Goal: Navigation & Orientation: Find specific page/section

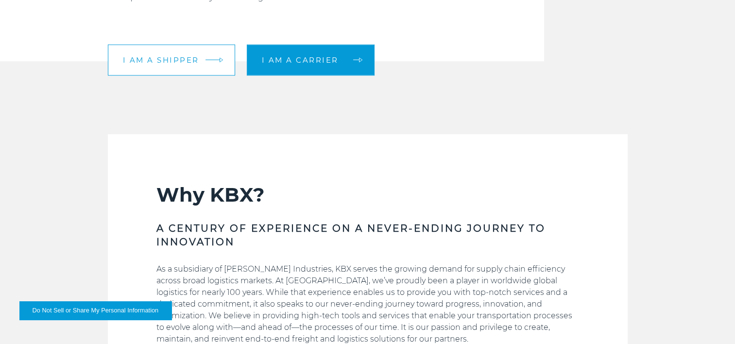
scroll to position [243, 0]
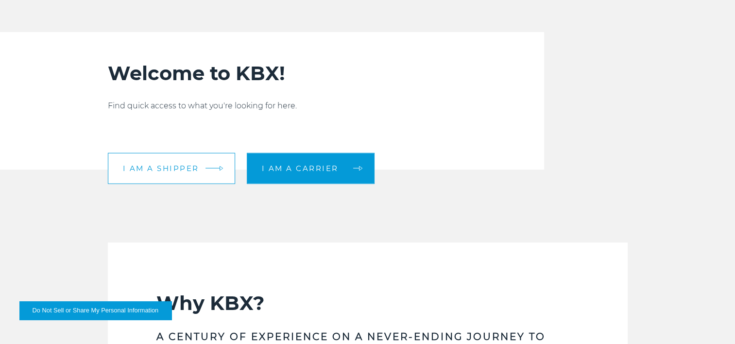
click at [181, 175] on link "I am a shipper" at bounding box center [171, 167] width 127 height 31
